Goal: Information Seeking & Learning: Check status

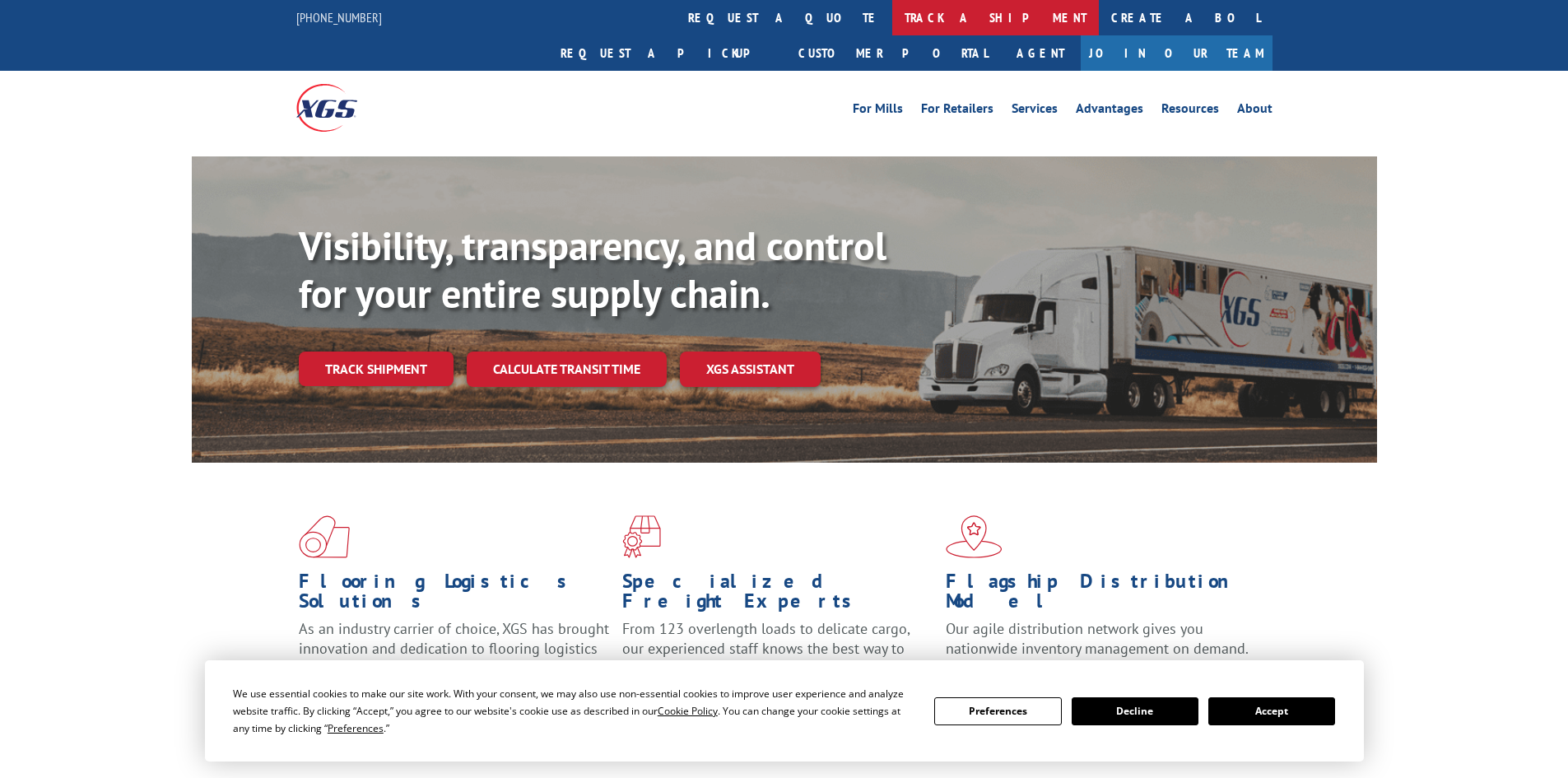
click at [892, 3] on link "track a shipment" at bounding box center [995, 18] width 206 height 35
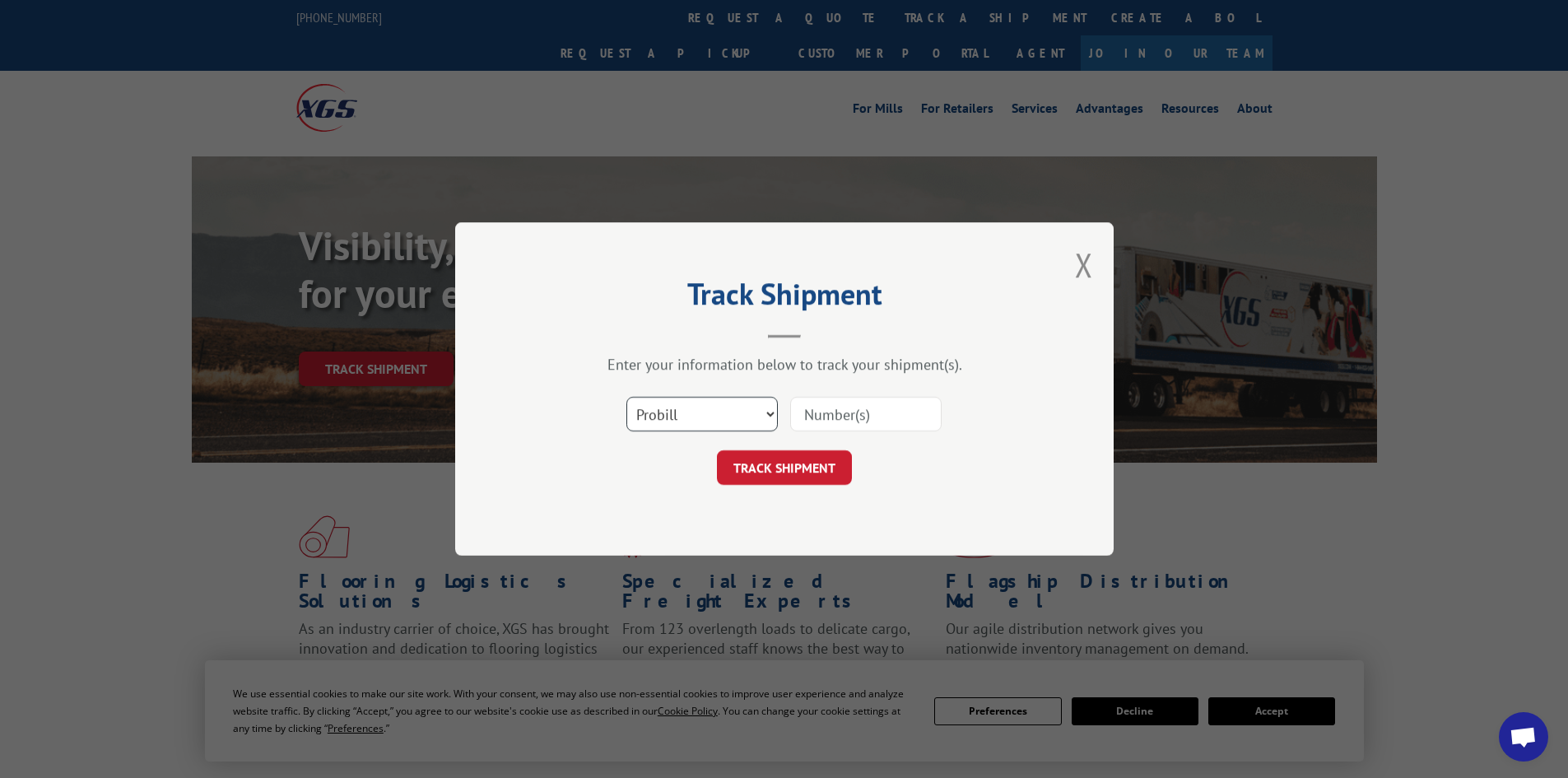
click at [766, 411] on select "Select category... Probill BOL PO" at bounding box center [701, 413] width 151 height 34
select select "bol"
click at [626, 397] on select "Select category... Probill BOL PO" at bounding box center [701, 413] width 151 height 34
click at [799, 411] on input at bounding box center [866, 413] width 151 height 34
paste input "6802732"
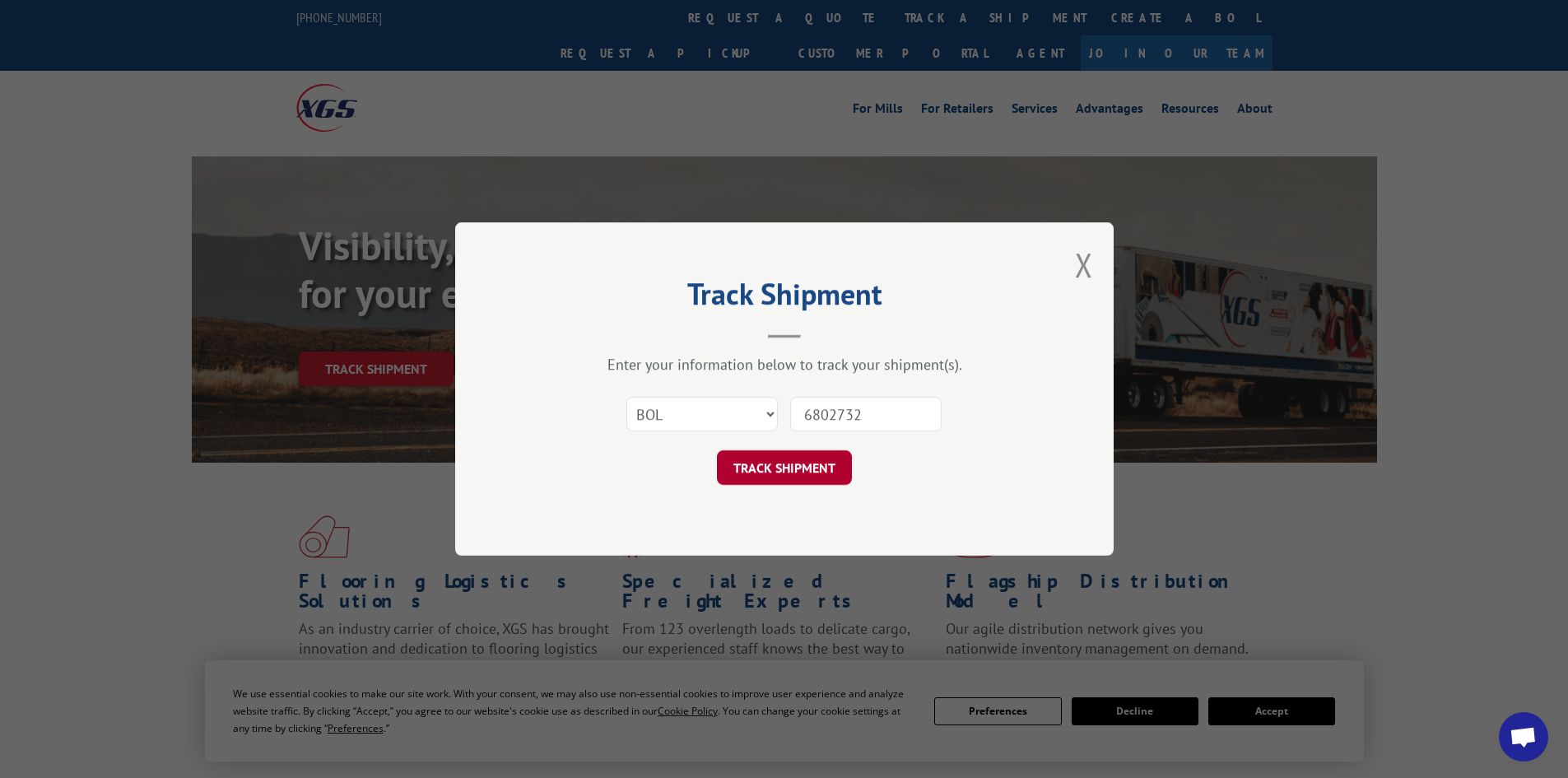
type input "6802732"
click at [800, 467] on button "TRACK SHIPMENT" at bounding box center [784, 467] width 135 height 34
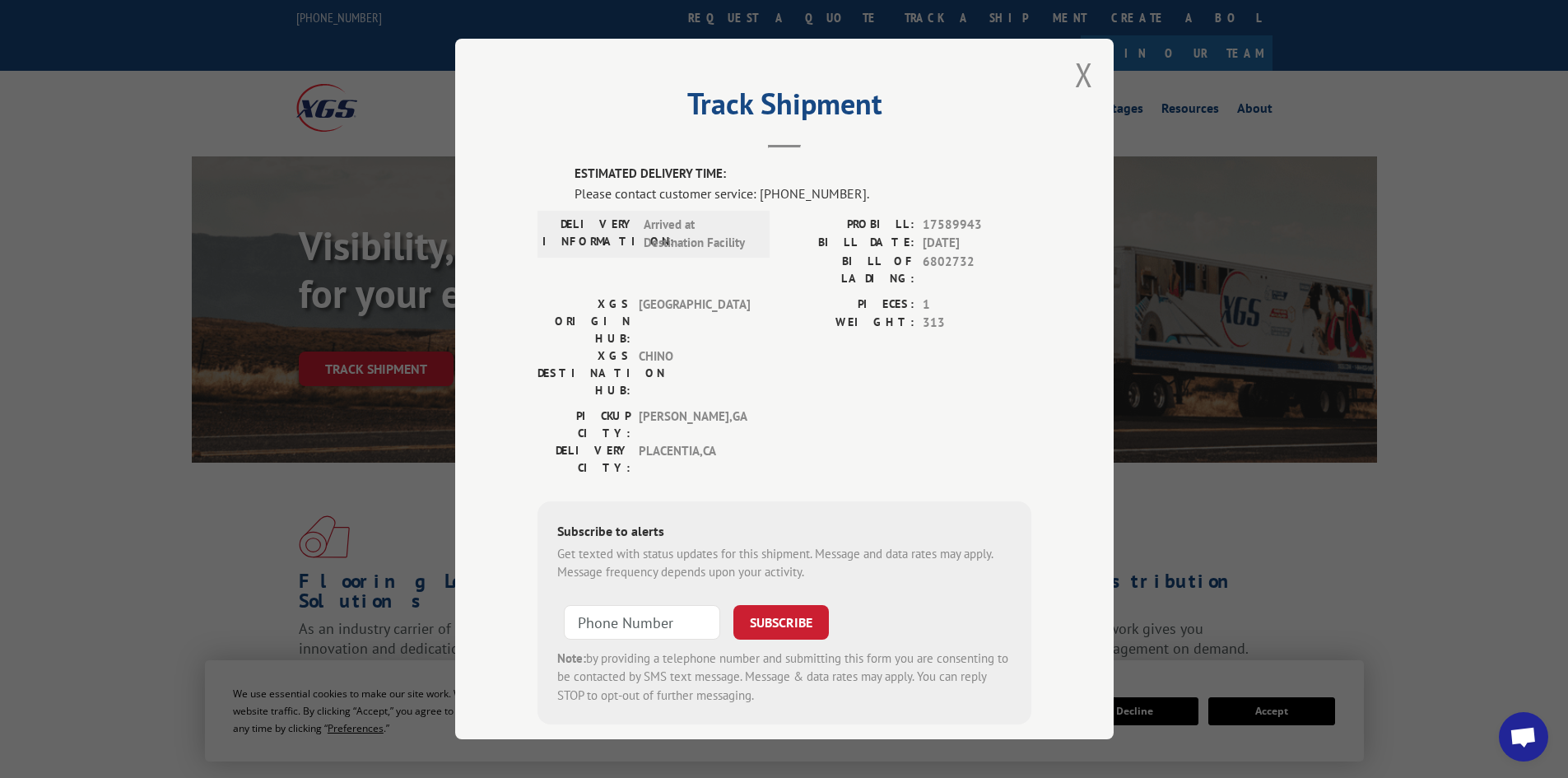
scroll to position [8, 0]
click at [1080, 71] on button "Close modal" at bounding box center [1083, 72] width 19 height 44
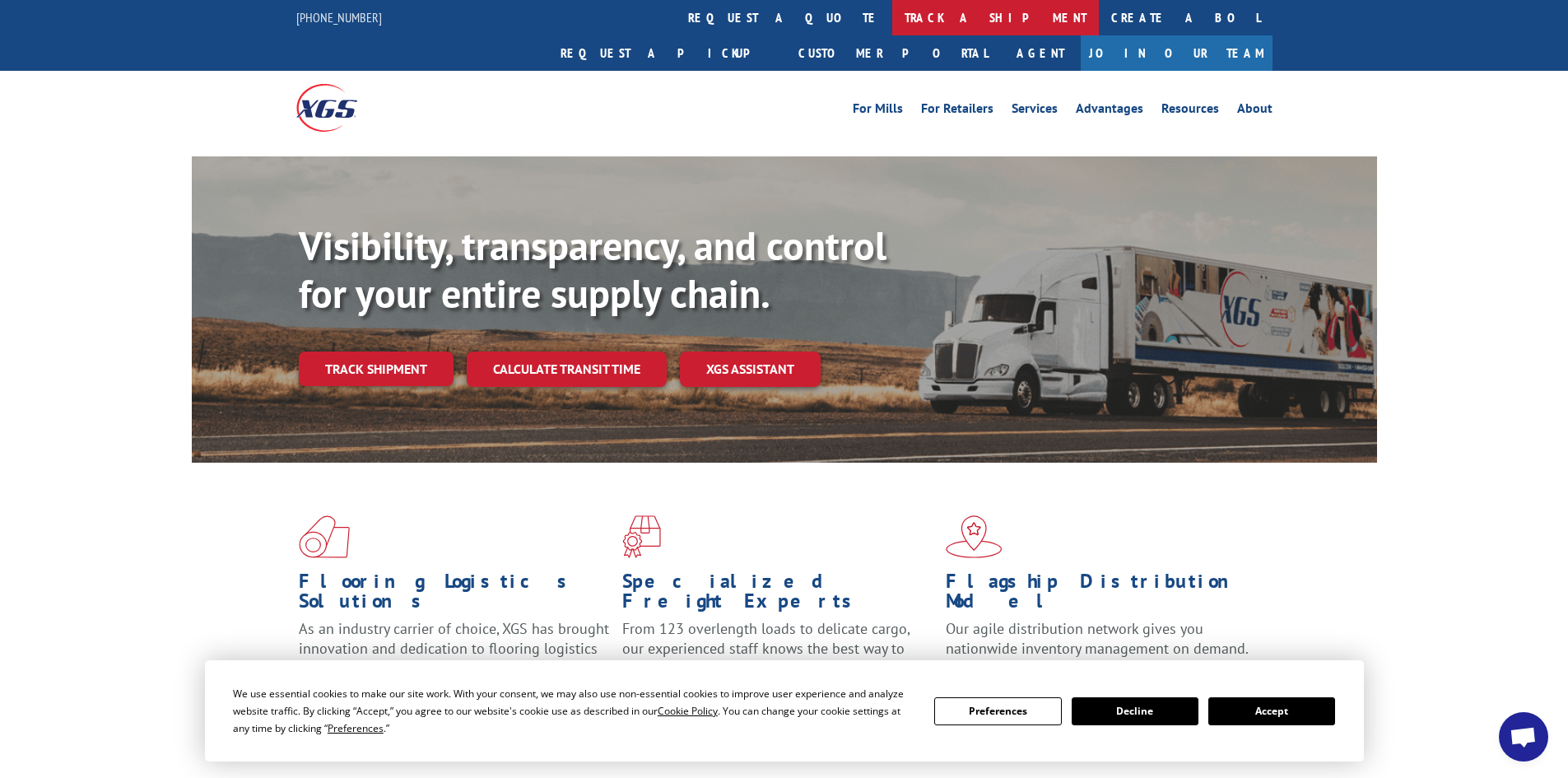
click at [892, 15] on link "track a shipment" at bounding box center [995, 18] width 206 height 35
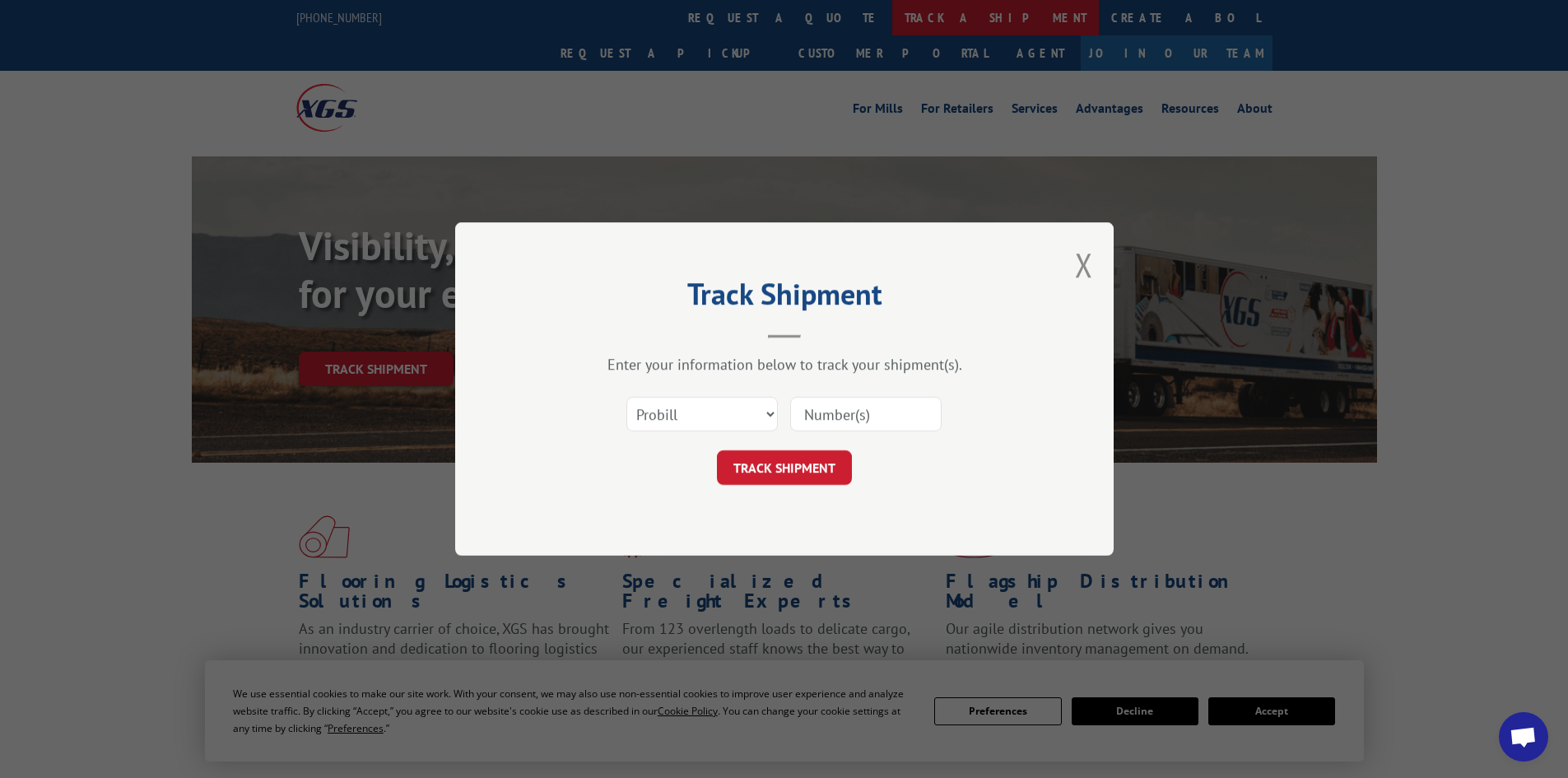
scroll to position [0, 0]
click at [768, 416] on select "Select category... Probill BOL PO" at bounding box center [701, 413] width 151 height 34
select select "bol"
click at [626, 397] on select "Select category... Probill BOL PO" at bounding box center [701, 413] width 151 height 34
paste input "6802732"
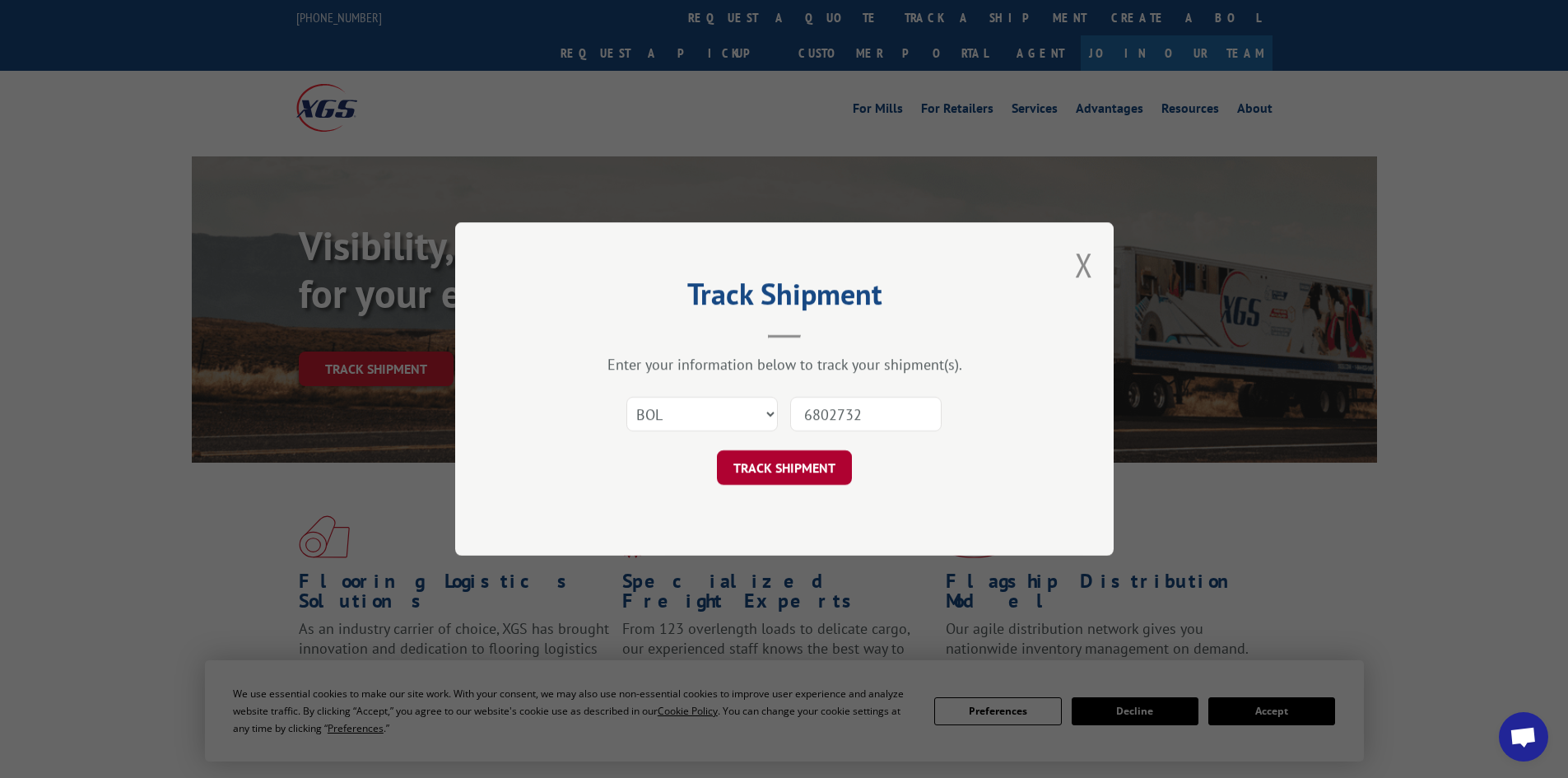
type input "6802732"
click at [778, 464] on button "TRACK SHIPMENT" at bounding box center [784, 467] width 135 height 34
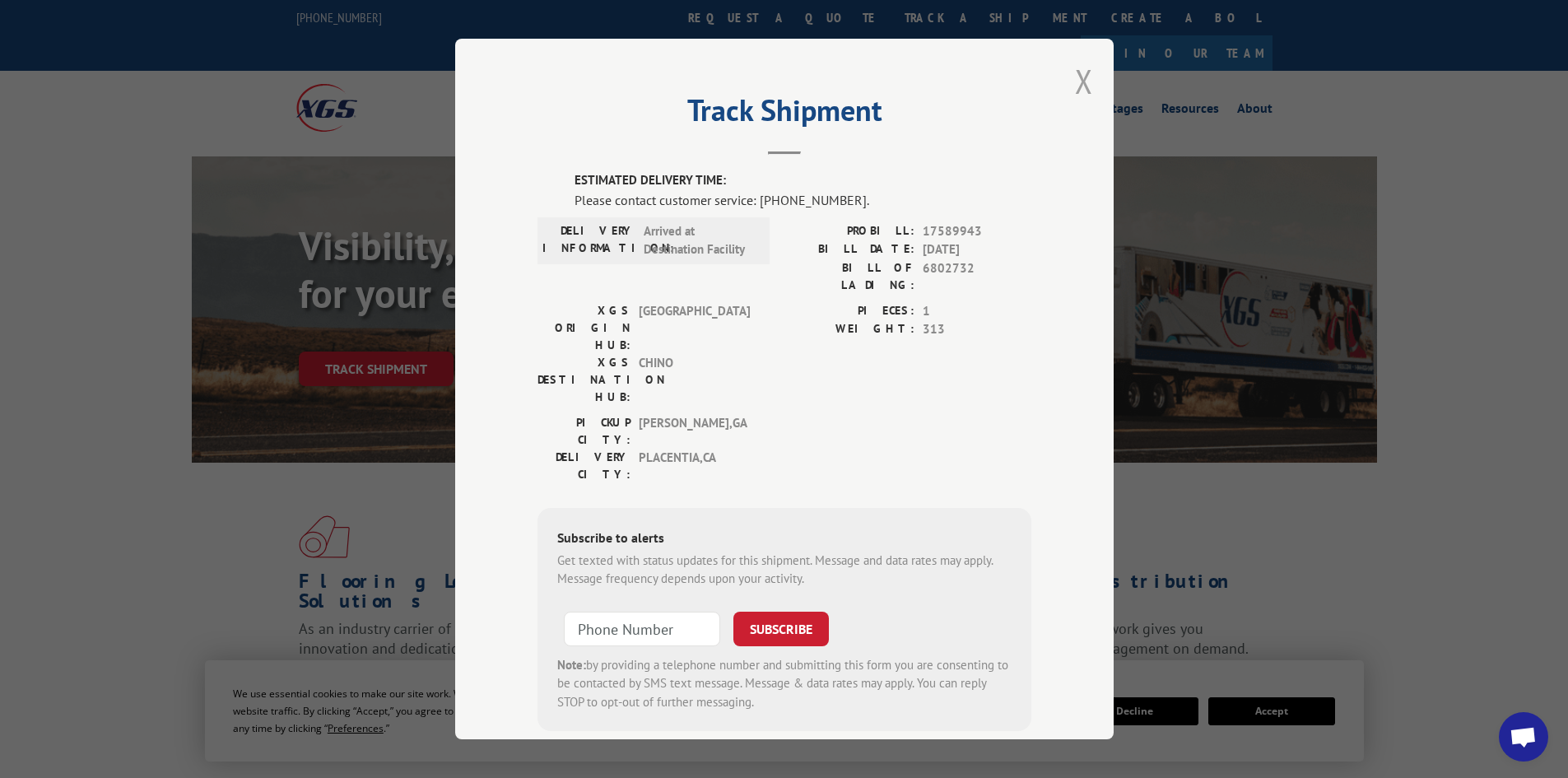
click at [1076, 81] on button "Close modal" at bounding box center [1083, 81] width 19 height 44
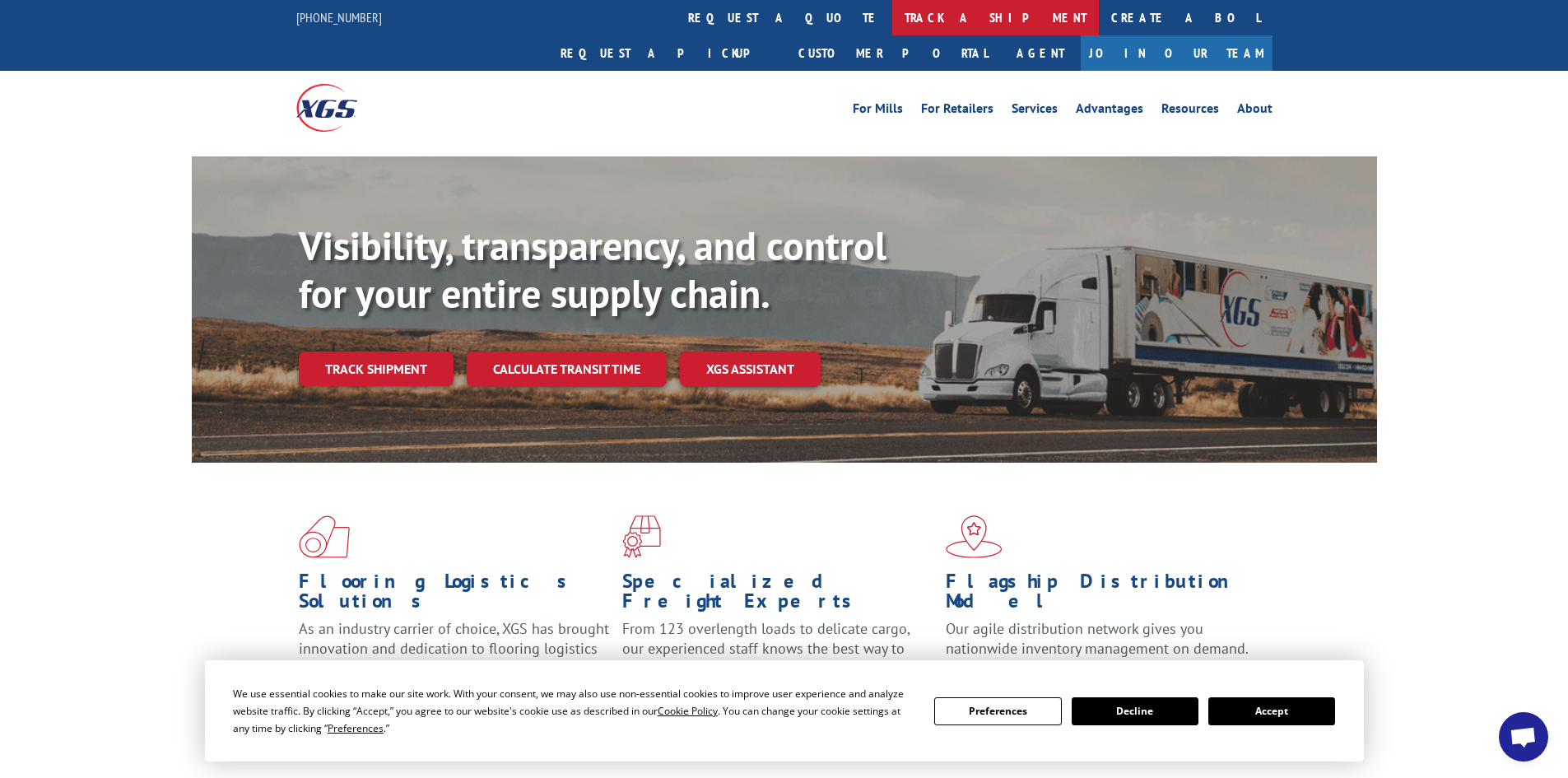
click at [892, 16] on link "track a shipment" at bounding box center [995, 18] width 206 height 35
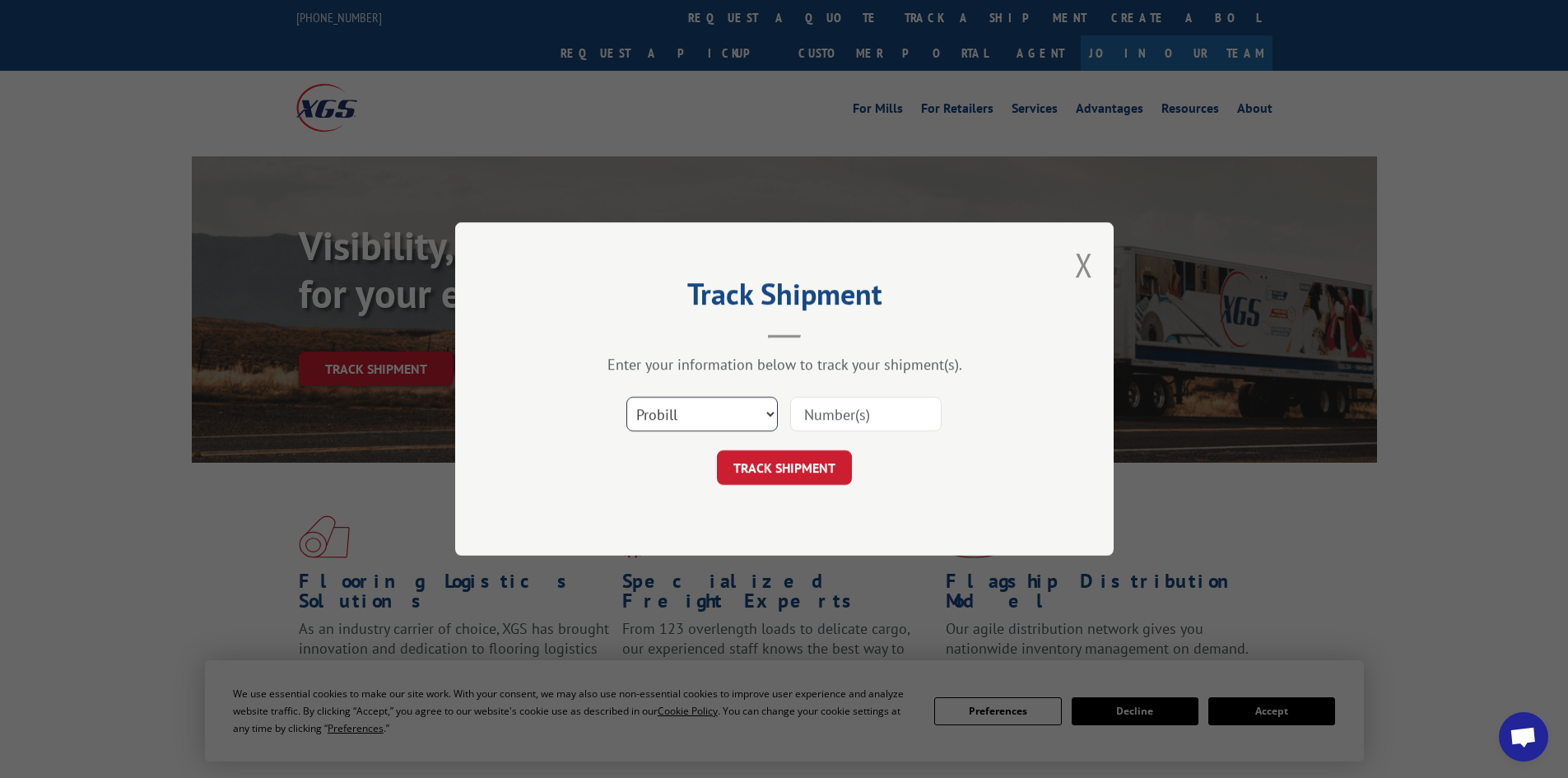
click at [722, 411] on select "Select category... Probill BOL PO" at bounding box center [701, 413] width 151 height 34
select select "po"
click at [626, 397] on select "Select category... Probill BOL PO" at bounding box center [701, 413] width 151 height 34
paste input "77505695"
type input "77505695"
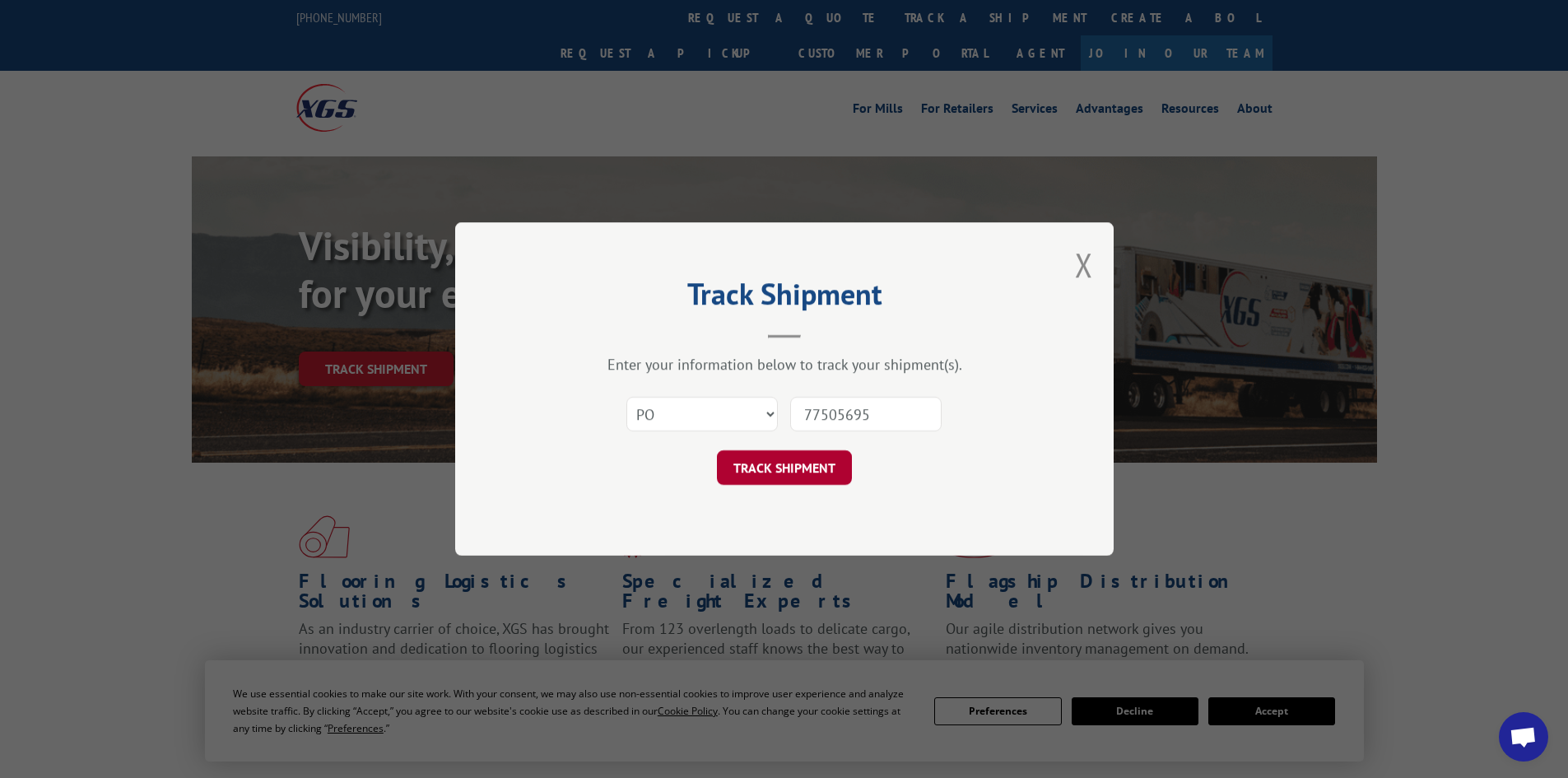
click at [761, 468] on button "TRACK SHIPMENT" at bounding box center [784, 467] width 135 height 34
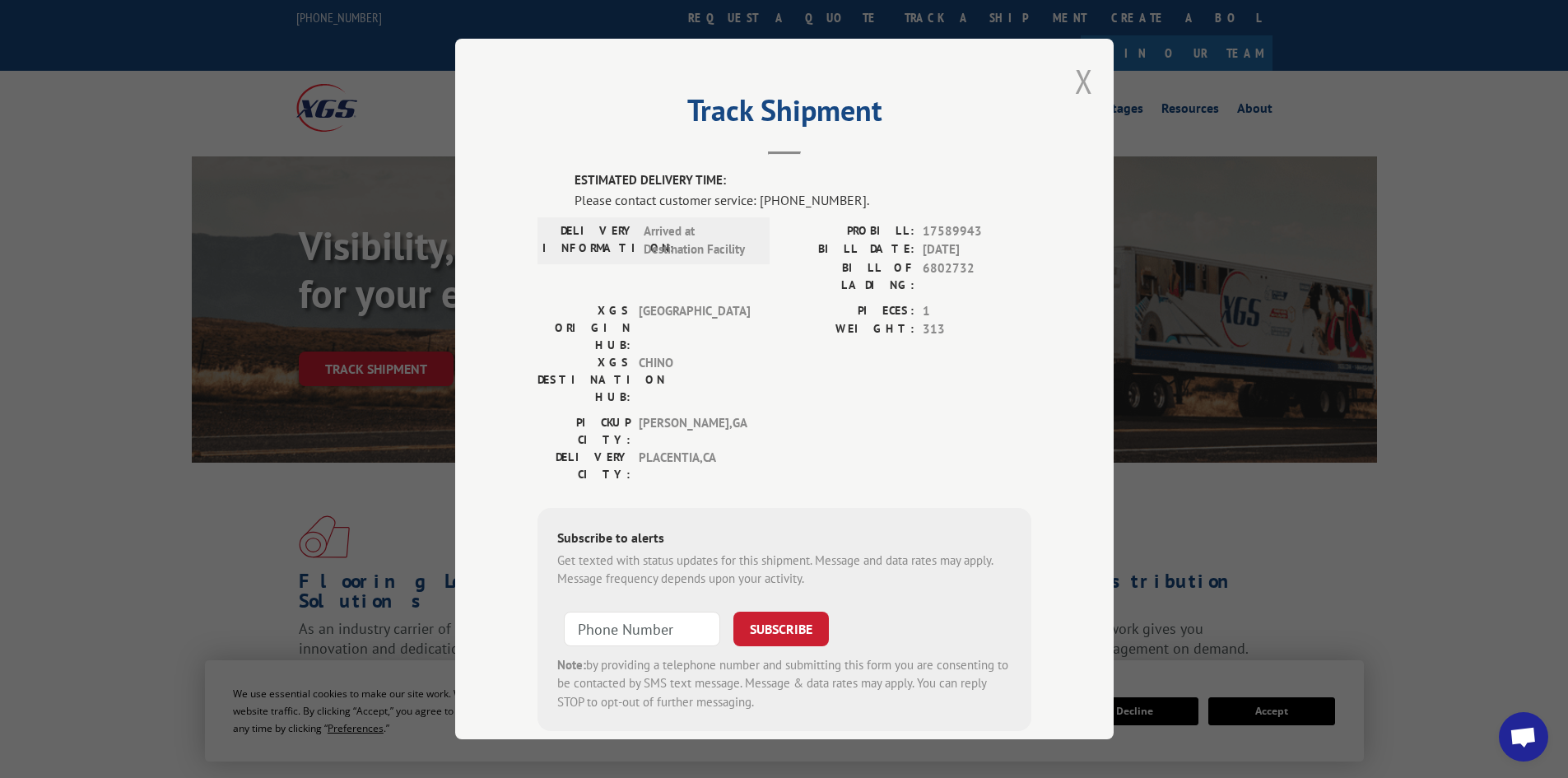
click at [1076, 81] on button "Close modal" at bounding box center [1083, 81] width 19 height 44
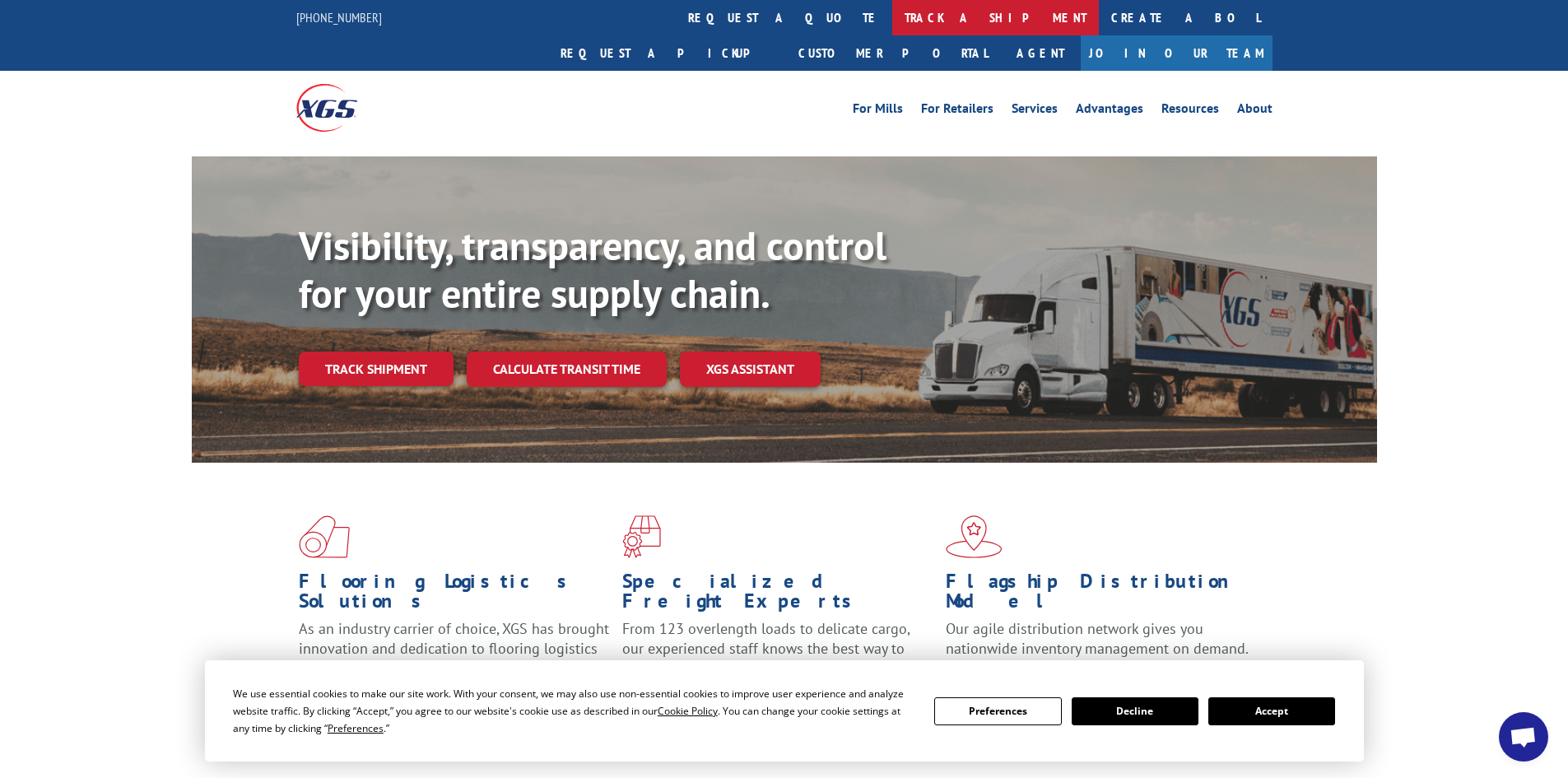
click at [892, 14] on link "track a shipment" at bounding box center [995, 18] width 206 height 35
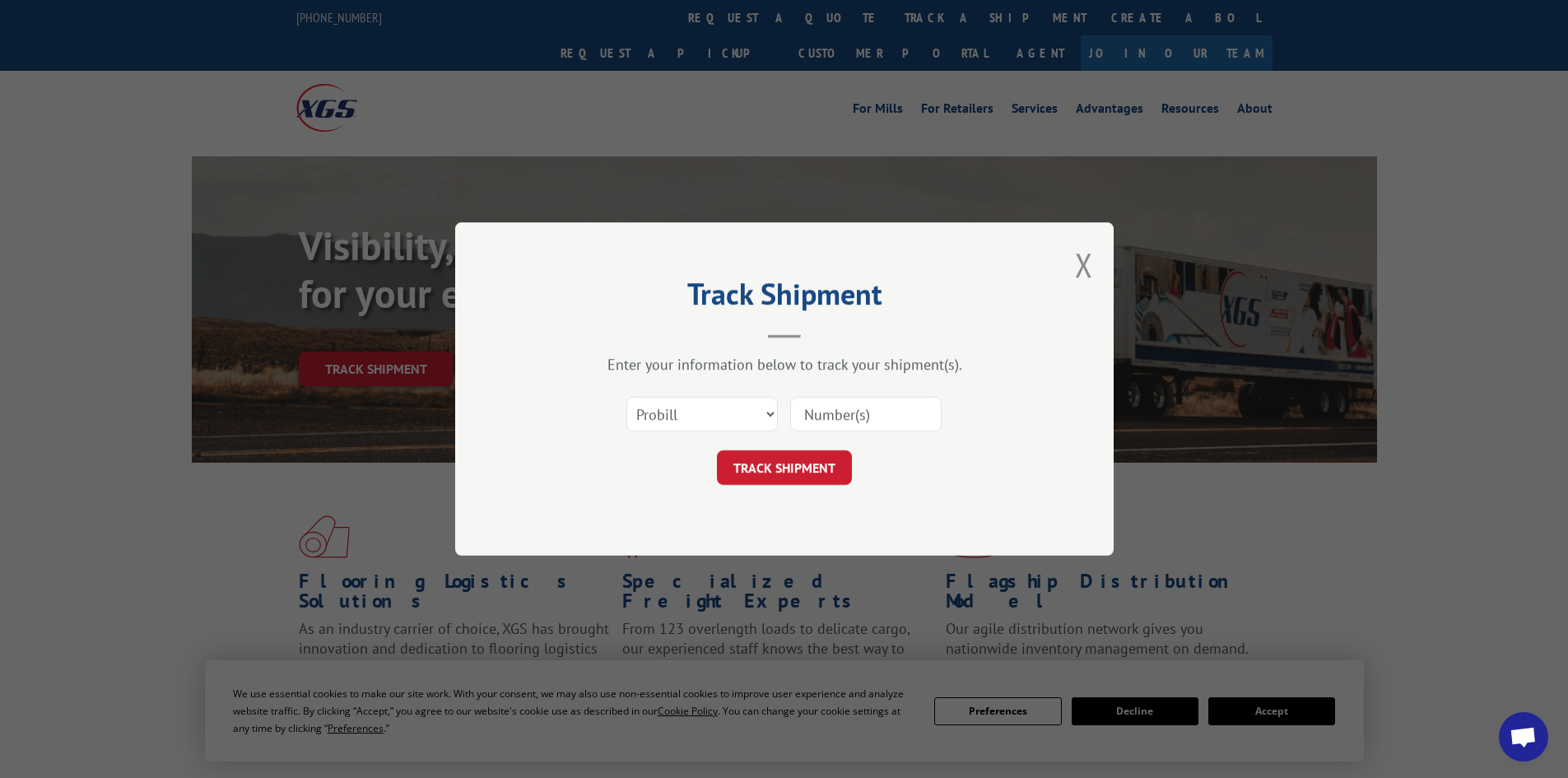
paste input "17517246"
type input "17517246"
click at [779, 467] on button "TRACK SHIPMENT" at bounding box center [784, 467] width 135 height 34
